Goal: Task Accomplishment & Management: Use online tool/utility

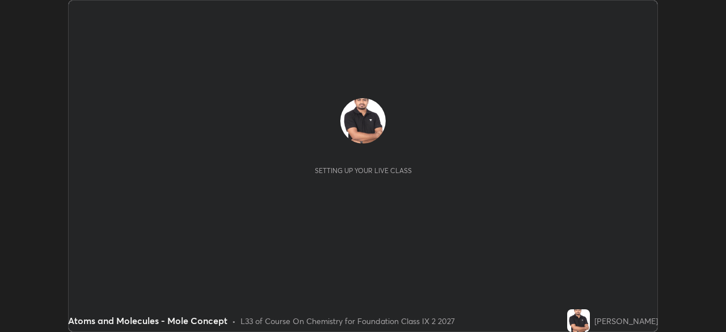
scroll to position [332, 726]
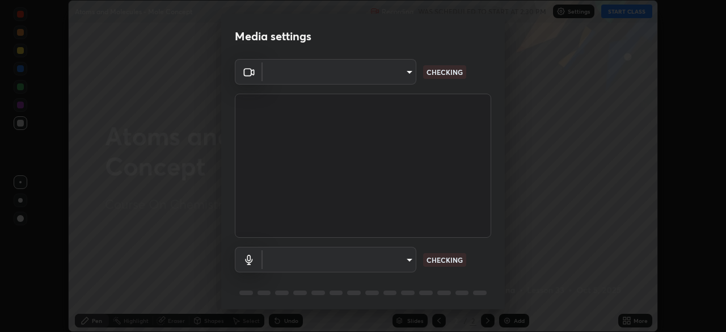
type input "5204e49b19dfb47b934bd0def1c8e1a00b2014265d57ee16b47da032bff83a8c"
type input "default"
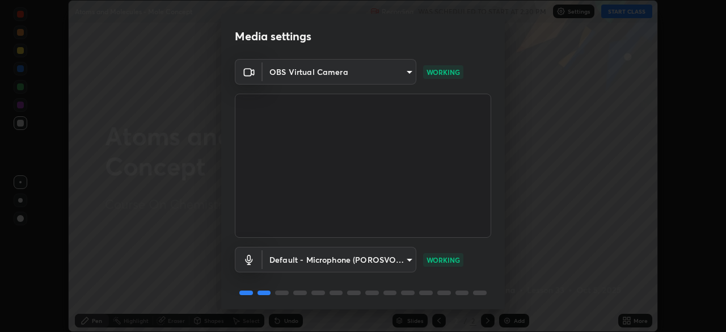
scroll to position [40, 0]
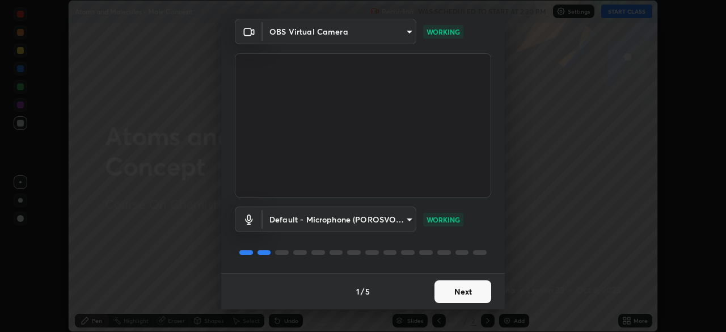
click at [454, 291] on button "Next" at bounding box center [463, 291] width 57 height 23
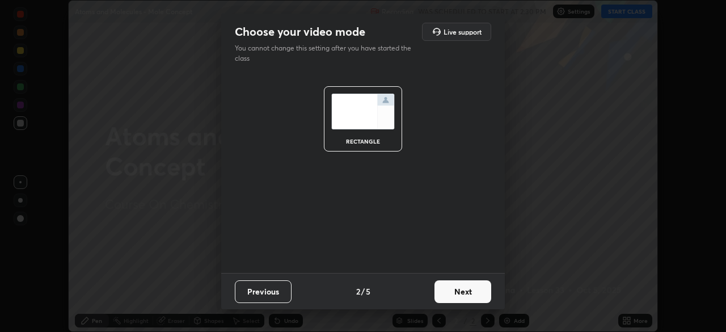
scroll to position [0, 0]
click at [453, 292] on button "Next" at bounding box center [463, 291] width 57 height 23
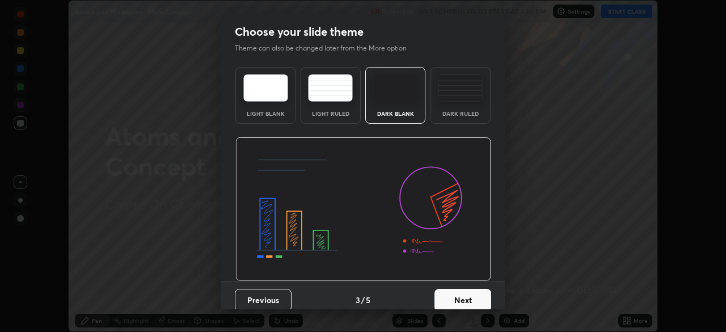
click at [451, 291] on button "Next" at bounding box center [463, 300] width 57 height 23
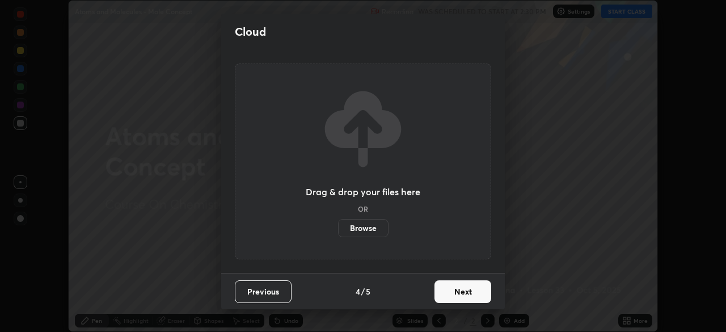
click at [449, 293] on button "Next" at bounding box center [463, 291] width 57 height 23
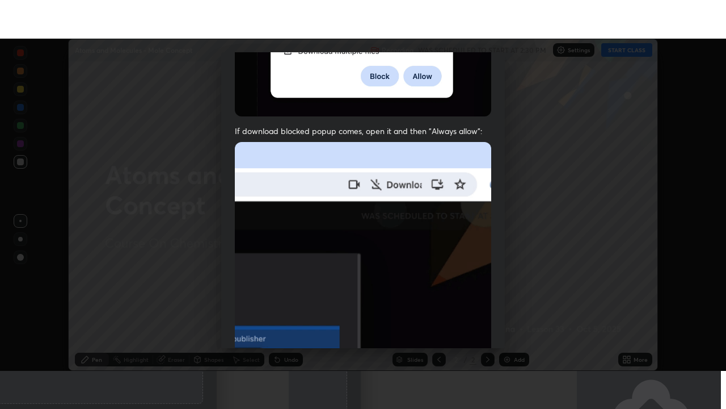
scroll to position [272, 0]
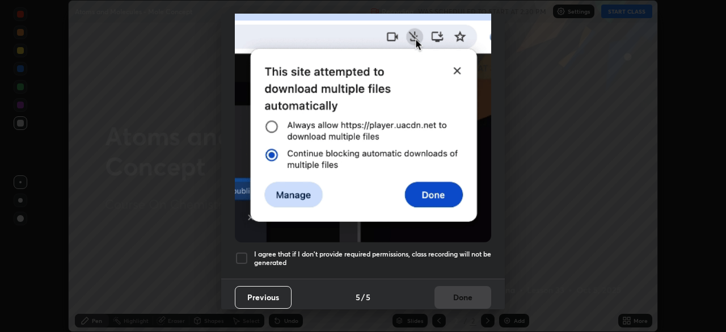
click at [243, 251] on div at bounding box center [242, 258] width 14 height 14
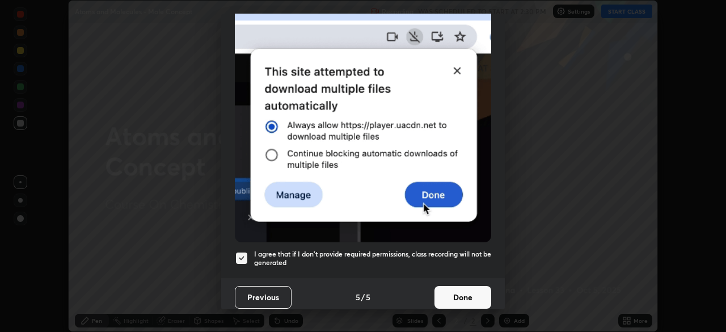
click at [447, 291] on button "Done" at bounding box center [463, 297] width 57 height 23
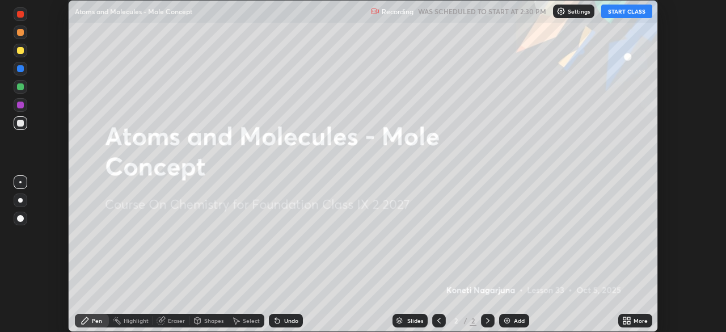
click at [629, 322] on icon at bounding box center [629, 322] width 3 height 3
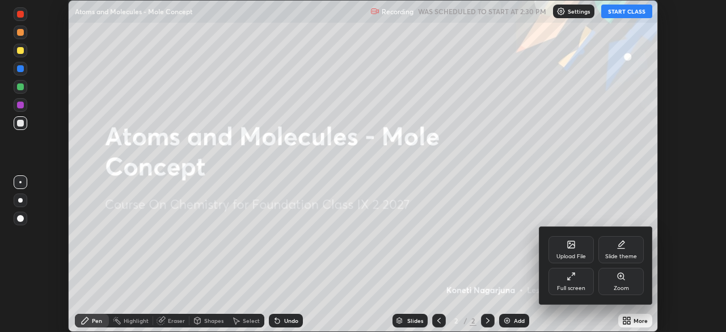
click at [563, 287] on div "Full screen" at bounding box center [571, 288] width 28 height 6
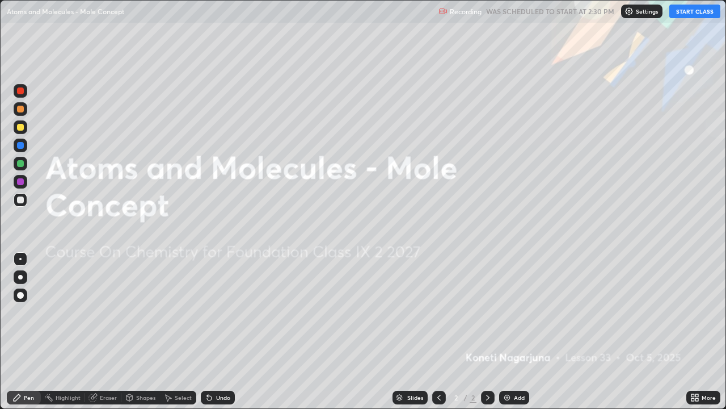
scroll to position [409, 726]
click at [683, 10] on button "START CLASS" at bounding box center [695, 12] width 51 height 14
click at [508, 331] on img at bounding box center [507, 397] width 9 height 9
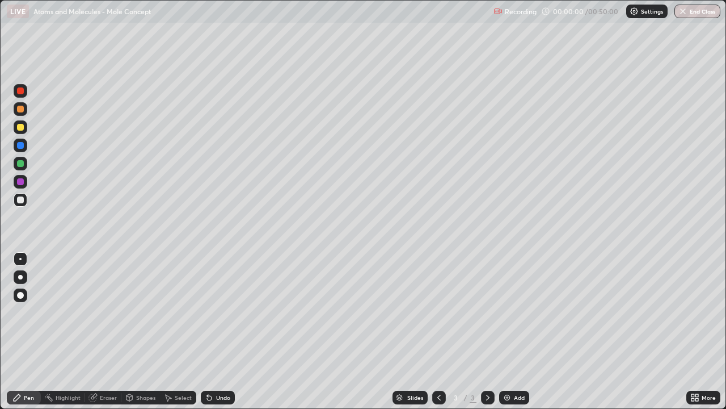
click at [506, 331] on img at bounding box center [507, 397] width 9 height 9
click at [504, 331] on img at bounding box center [507, 397] width 9 height 9
click at [503, 331] on img at bounding box center [507, 397] width 9 height 9
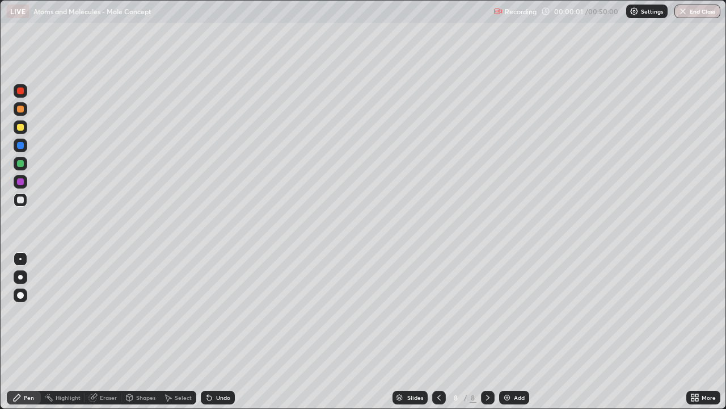
click at [503, 331] on img at bounding box center [507, 397] width 9 height 9
click at [504, 331] on img at bounding box center [507, 397] width 9 height 9
click at [503, 331] on img at bounding box center [507, 397] width 9 height 9
click at [504, 331] on img at bounding box center [507, 397] width 9 height 9
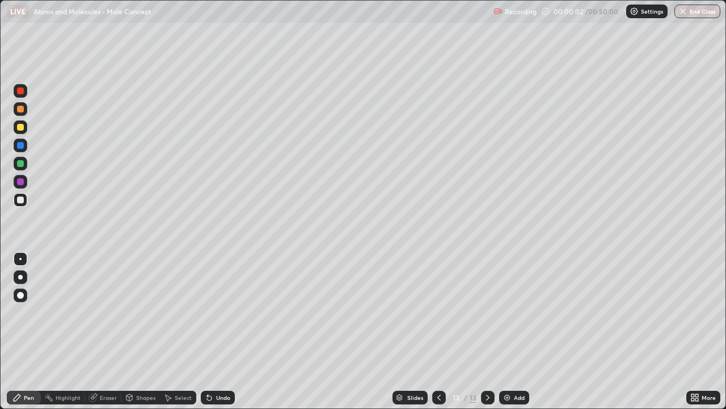
click at [438, 331] on icon at bounding box center [439, 397] width 9 height 9
click at [437, 331] on icon at bounding box center [439, 397] width 9 height 9
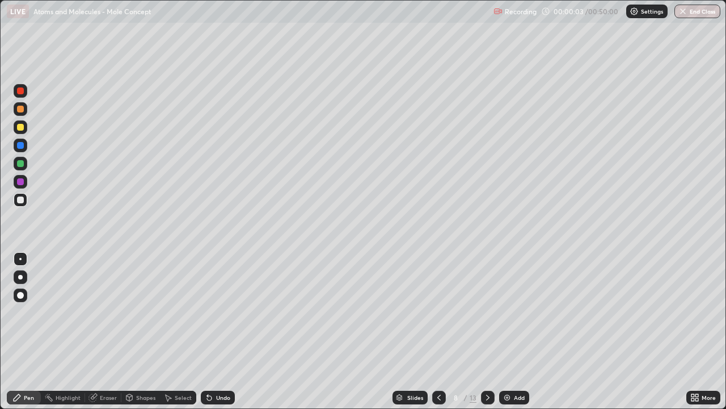
click at [438, 331] on icon at bounding box center [439, 397] width 9 height 9
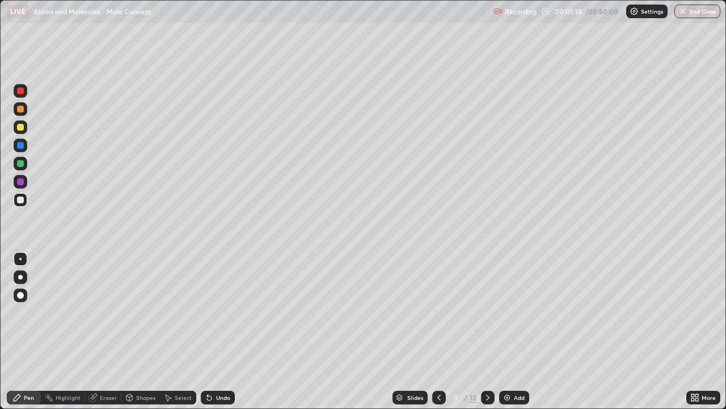
click at [21, 89] on div at bounding box center [20, 90] width 7 height 7
click at [17, 145] on div at bounding box center [20, 145] width 7 height 7
click at [22, 200] on div at bounding box center [20, 199] width 7 height 7
click at [20, 163] on div at bounding box center [20, 163] width 7 height 7
click at [218, 331] on div "Undo" at bounding box center [218, 397] width 34 height 14
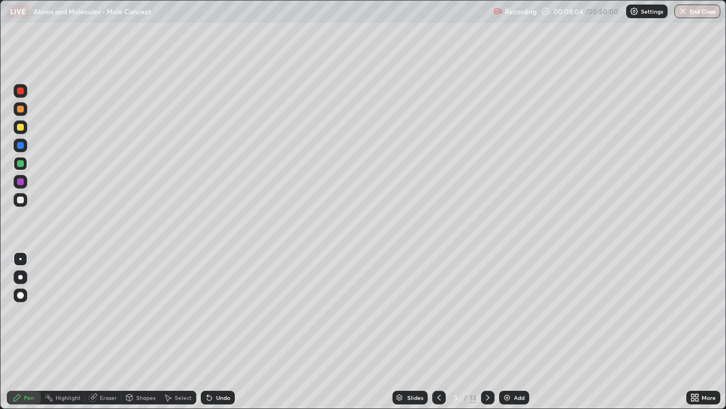
click at [22, 180] on div at bounding box center [20, 181] width 7 height 7
click at [485, 331] on icon at bounding box center [487, 397] width 9 height 9
click at [22, 91] on div at bounding box center [20, 90] width 7 height 7
click at [20, 163] on div at bounding box center [20, 163] width 7 height 7
click at [17, 199] on div at bounding box center [20, 199] width 7 height 7
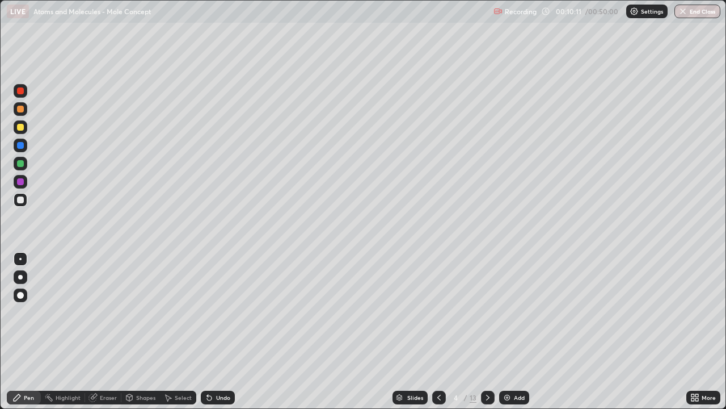
click at [20, 200] on div at bounding box center [20, 199] width 7 height 7
click at [209, 331] on icon at bounding box center [209, 397] width 5 height 5
click at [218, 331] on div "Undo" at bounding box center [223, 397] width 14 height 6
click at [222, 331] on div "Undo" at bounding box center [223, 397] width 14 height 6
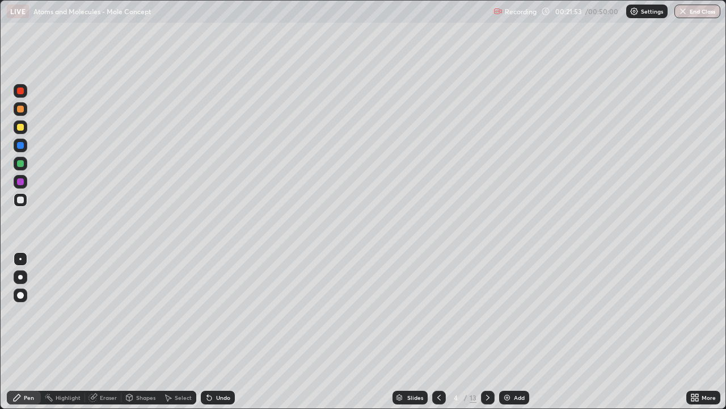
click at [487, 331] on icon at bounding box center [487, 397] width 9 height 9
click at [19, 127] on div at bounding box center [20, 127] width 7 height 7
click at [20, 128] on div at bounding box center [20, 127] width 7 height 7
click at [22, 163] on div at bounding box center [20, 163] width 7 height 7
click at [20, 200] on div at bounding box center [20, 199] width 7 height 7
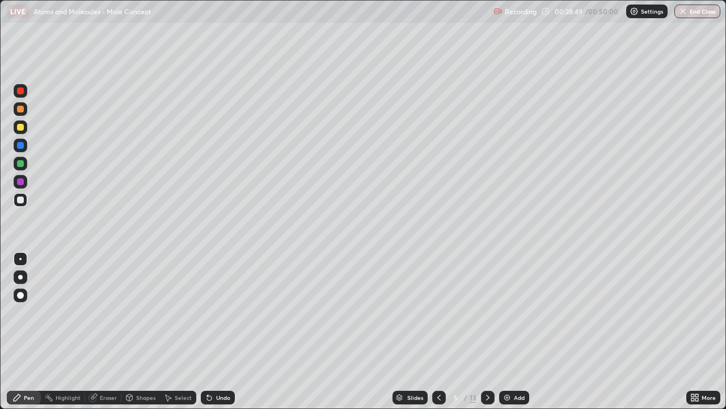
click at [487, 331] on icon at bounding box center [487, 397] width 9 height 9
click at [20, 146] on div at bounding box center [20, 145] width 7 height 7
click at [437, 331] on icon at bounding box center [439, 397] width 9 height 9
click at [487, 331] on icon at bounding box center [487, 397] width 3 height 6
click at [20, 200] on div at bounding box center [20, 199] width 7 height 7
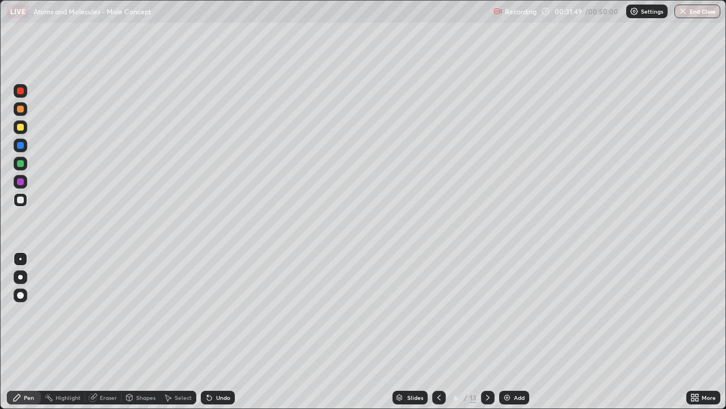
click at [15, 183] on div at bounding box center [21, 182] width 14 height 14
click at [20, 164] on div at bounding box center [20, 163] width 7 height 7
click at [22, 127] on div at bounding box center [20, 127] width 7 height 7
click at [488, 331] on icon at bounding box center [487, 397] width 9 height 9
click at [22, 142] on div at bounding box center [20, 145] width 7 height 7
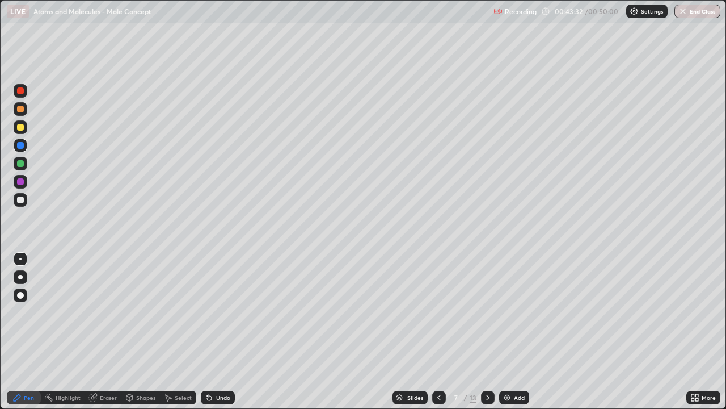
click at [19, 127] on div at bounding box center [20, 127] width 7 height 7
click at [689, 12] on button "End Class" at bounding box center [698, 12] width 45 height 14
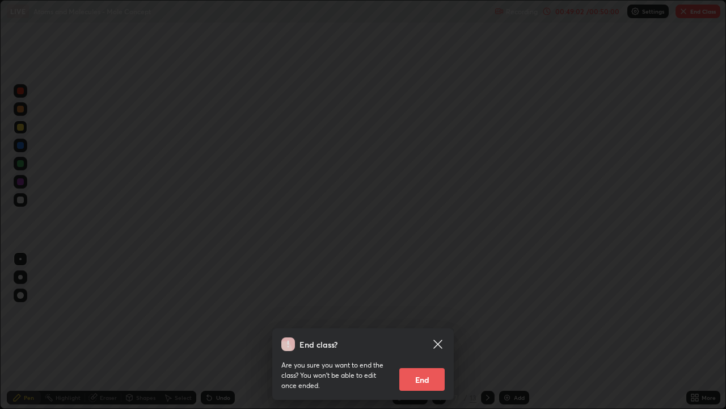
click at [428, 331] on button "End" at bounding box center [421, 379] width 45 height 23
